Goal: Task Accomplishment & Management: Use online tool/utility

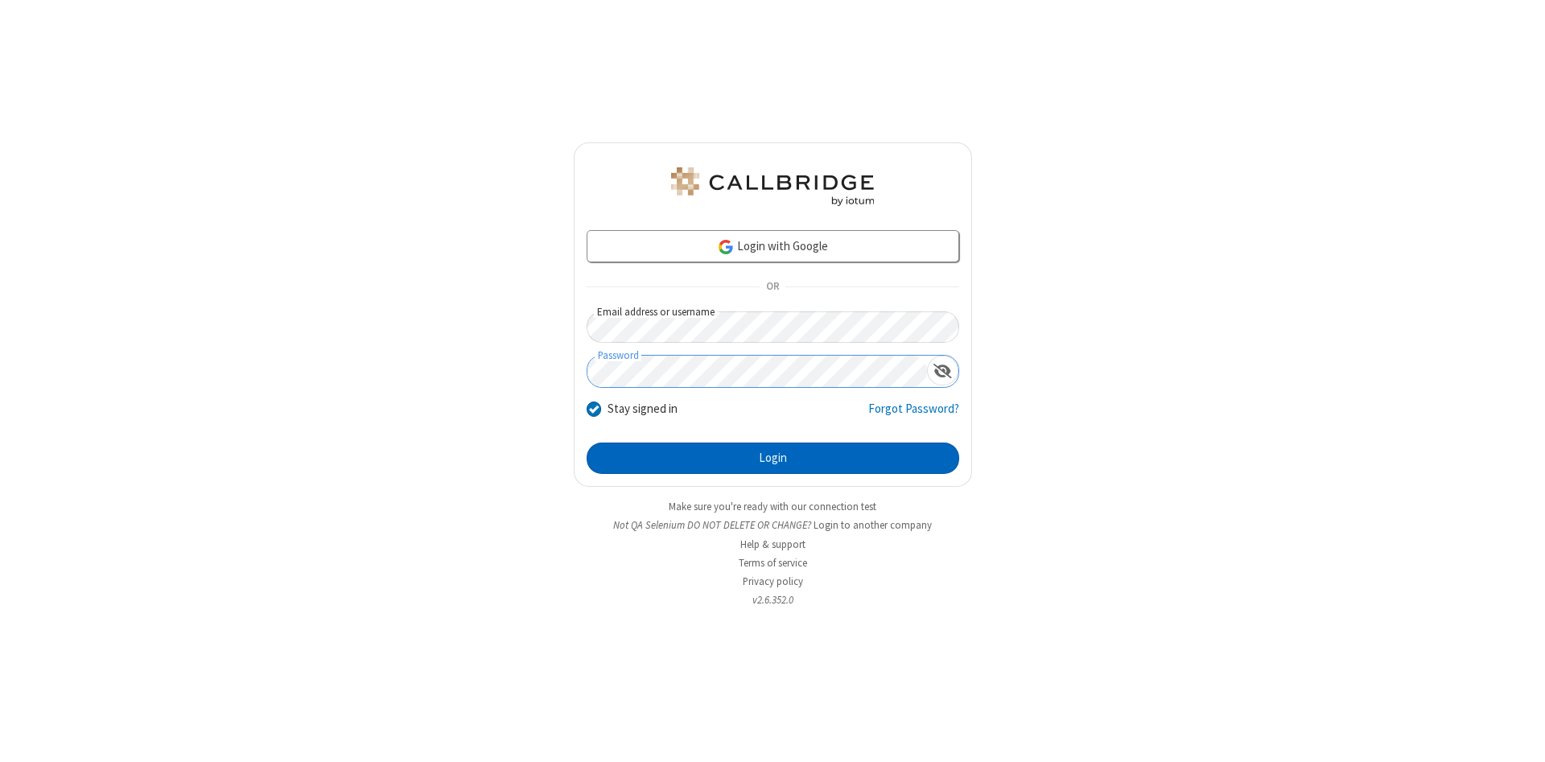
click at [773, 459] on button "Login" at bounding box center [773, 459] width 373 height 32
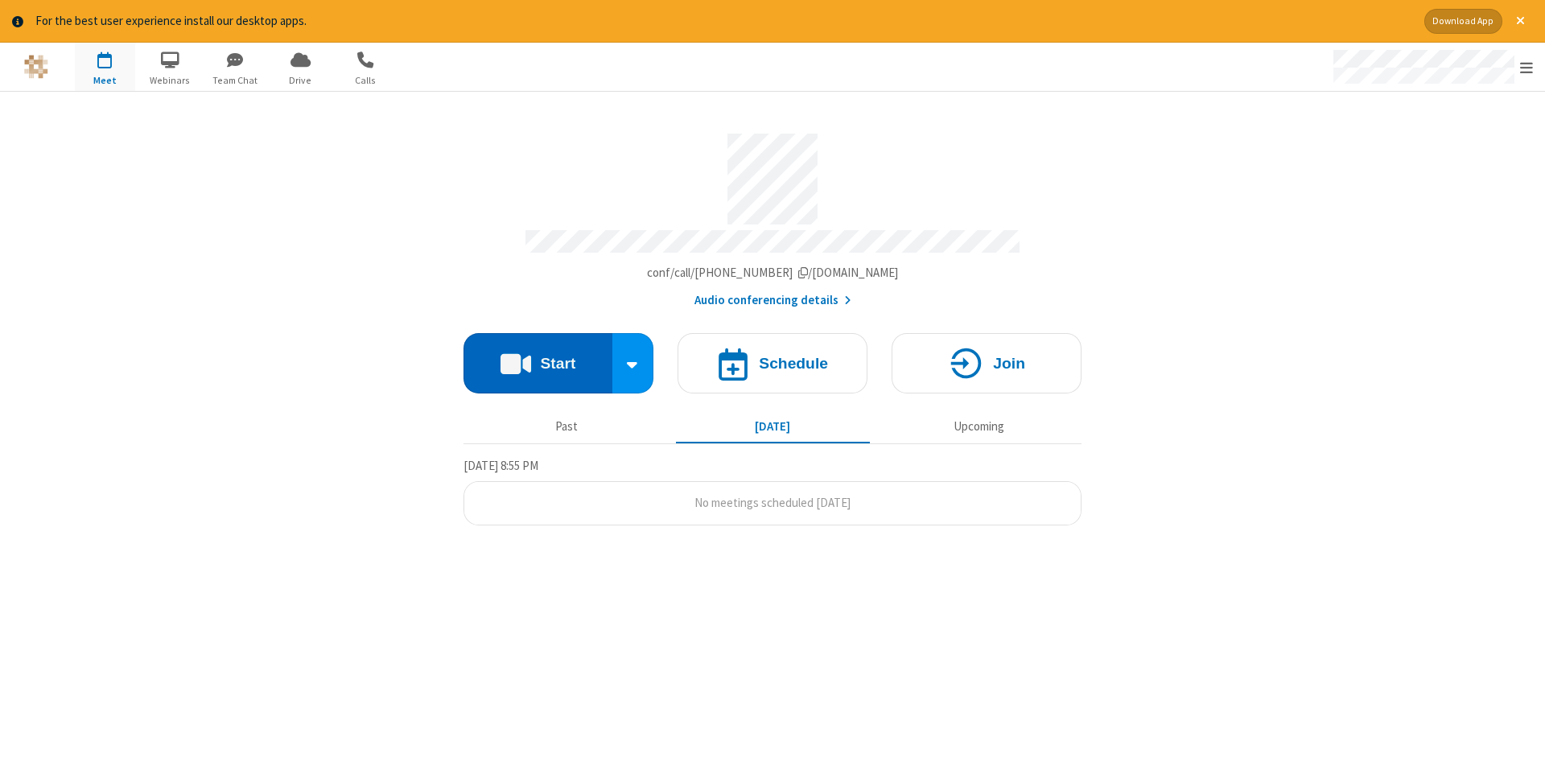
click at [538, 357] on button "Start" at bounding box center [538, 363] width 149 height 60
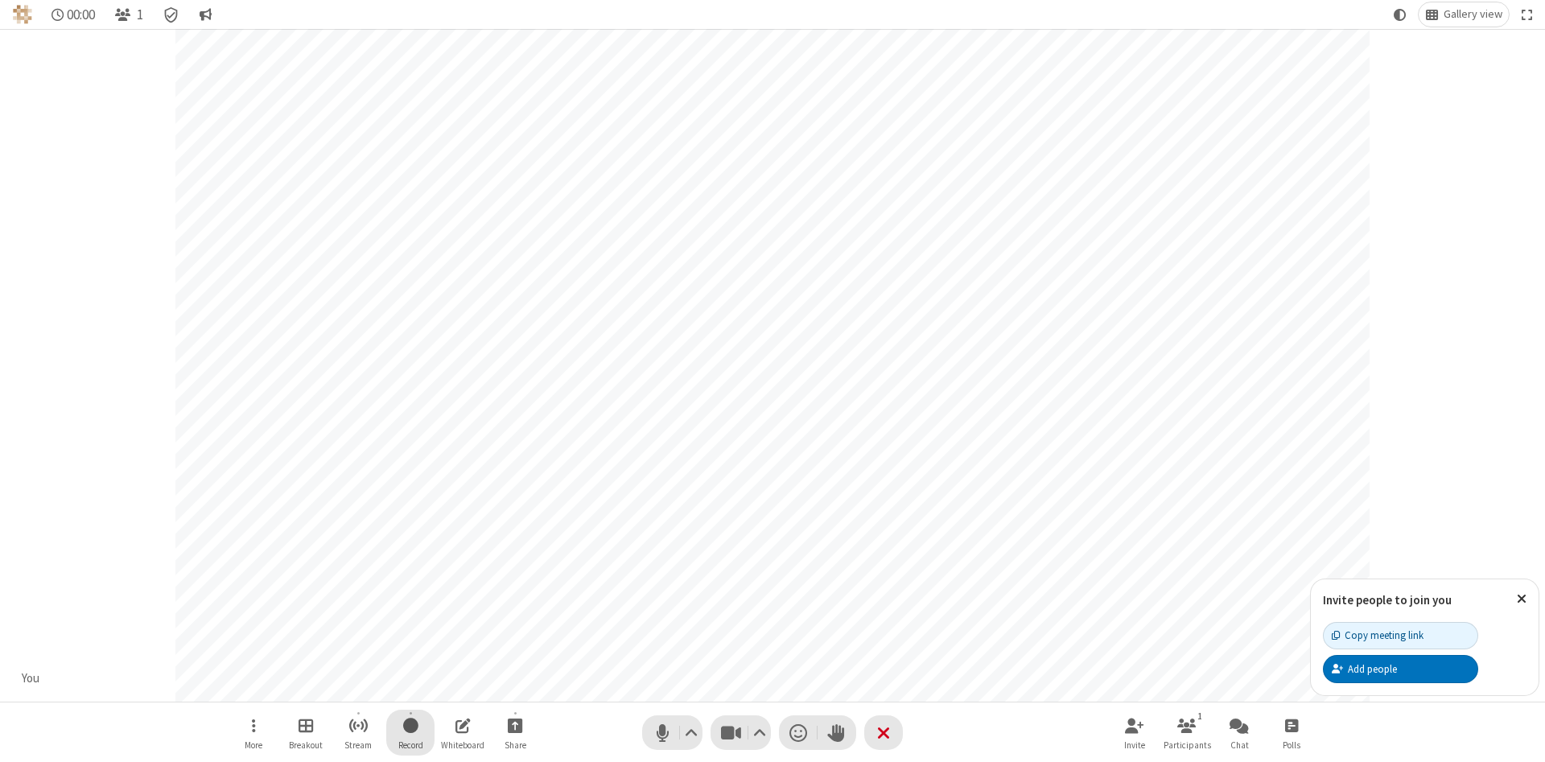
click at [410, 732] on span "Start recording" at bounding box center [410, 725] width 15 height 20
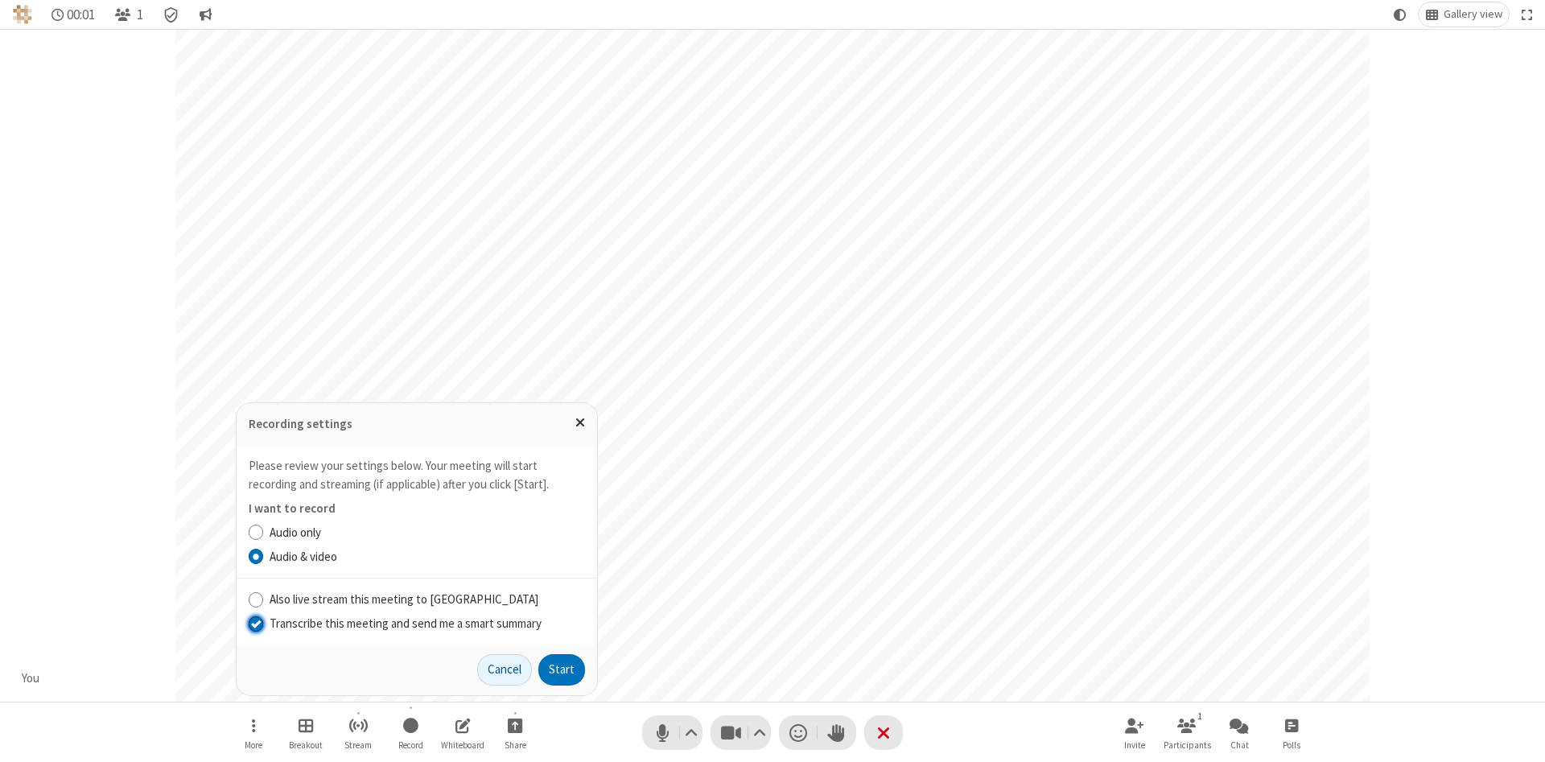
click at [255, 623] on input "Transcribe this meeting and send me a smart summary" at bounding box center [256, 623] width 15 height 17
click at [562, 670] on button "Start" at bounding box center [561, 670] width 47 height 32
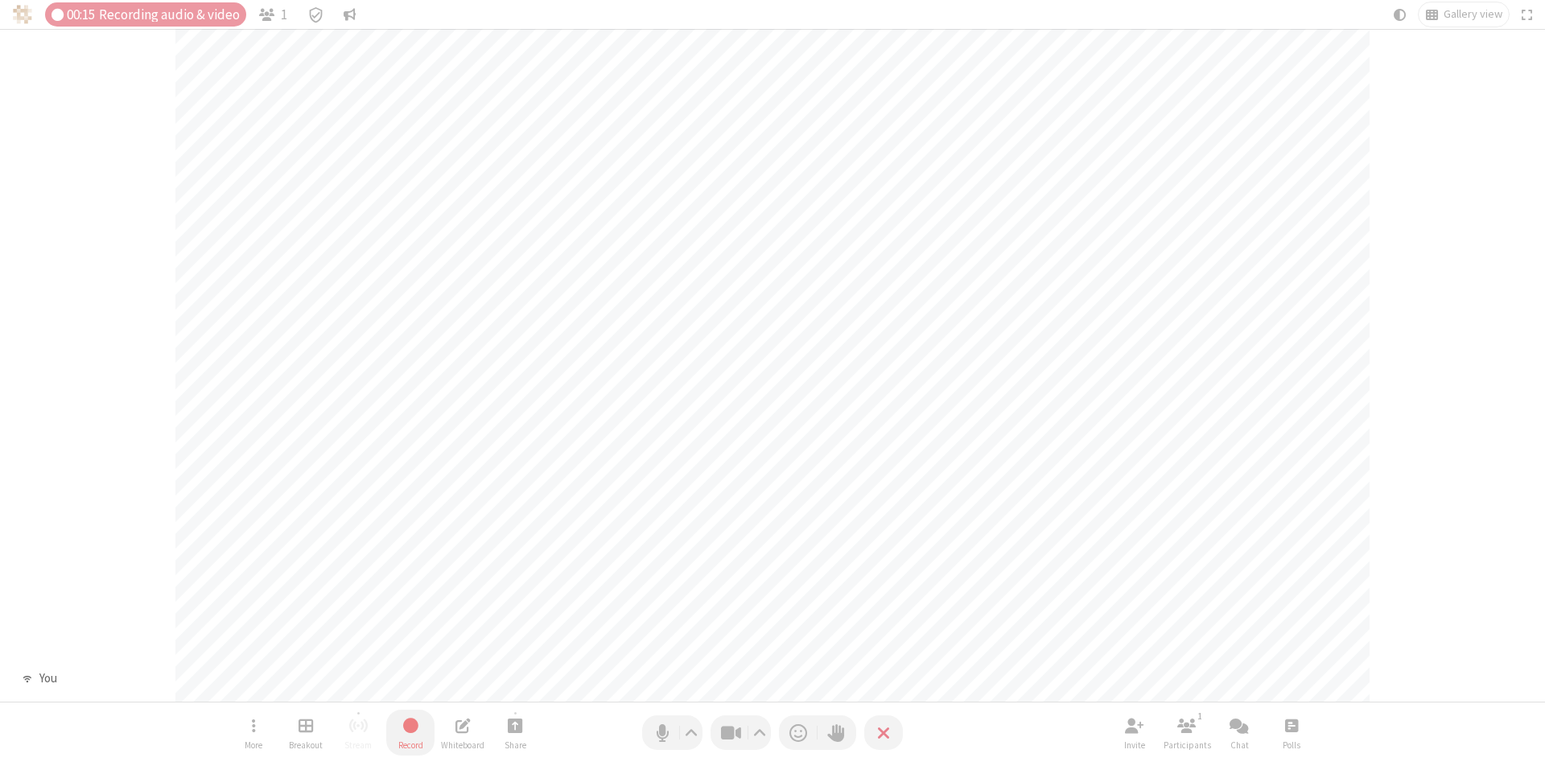
click at [410, 732] on span "Stop recording" at bounding box center [411, 725] width 19 height 20
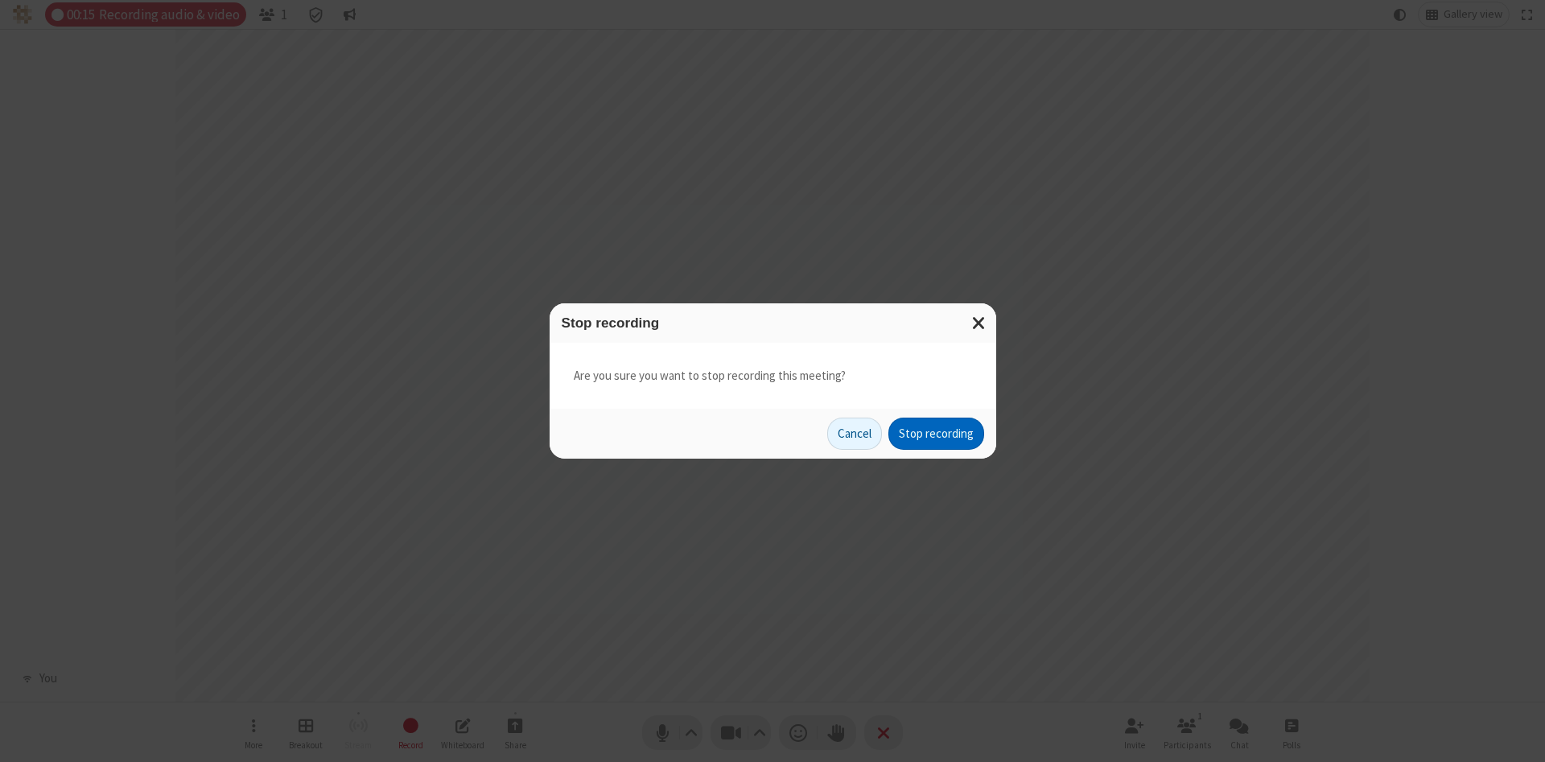
click at [936, 434] on button "Stop recording" at bounding box center [936, 434] width 96 height 32
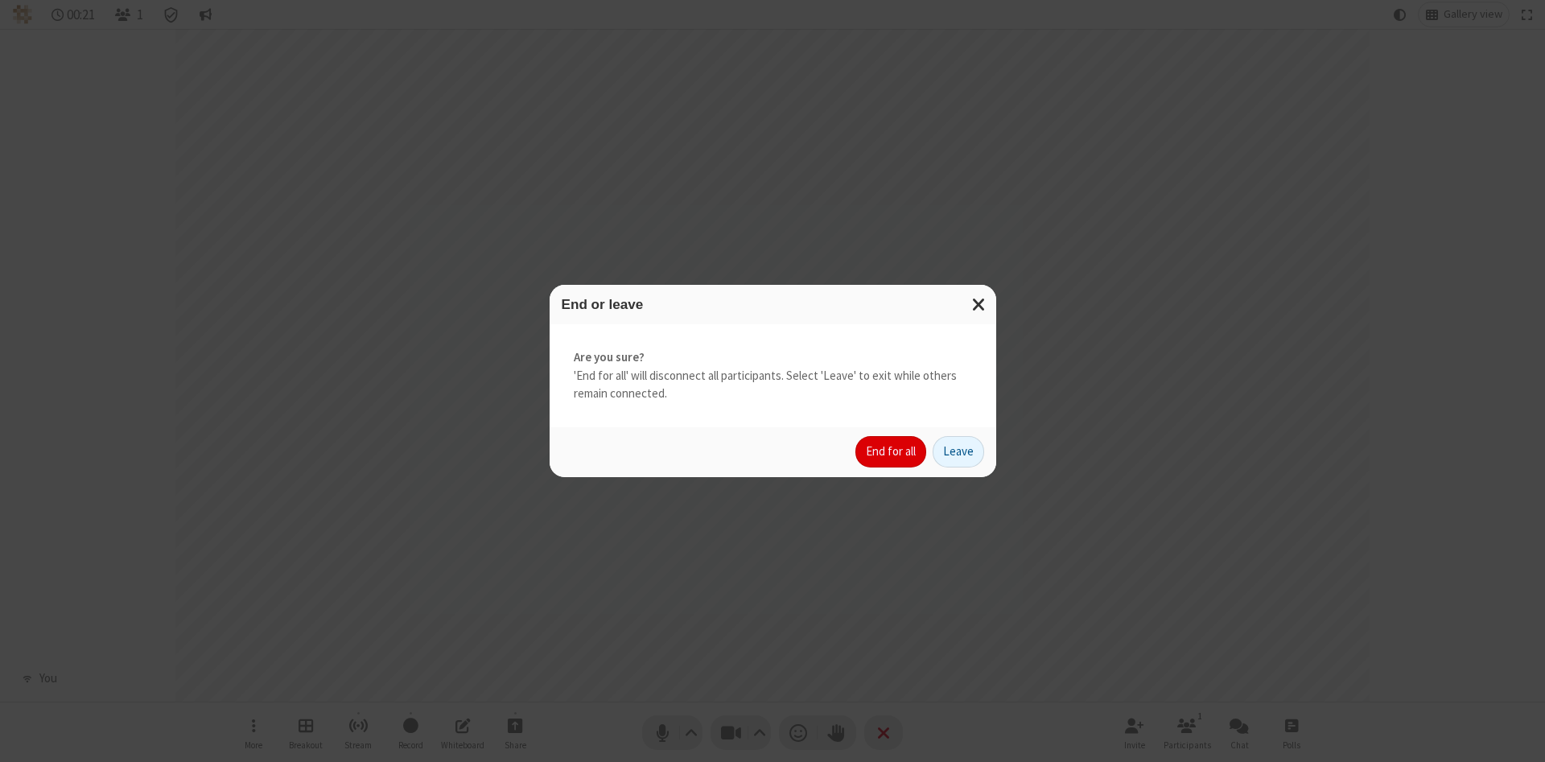
click at [892, 451] on button "End for all" at bounding box center [890, 452] width 71 height 32
